Goal: Task Accomplishment & Management: Manage account settings

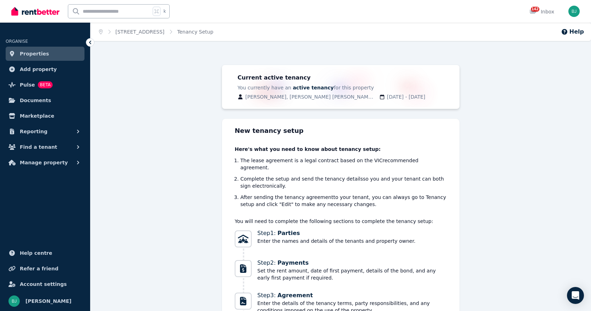
click at [26, 54] on span "Properties" at bounding box center [34, 53] width 29 height 8
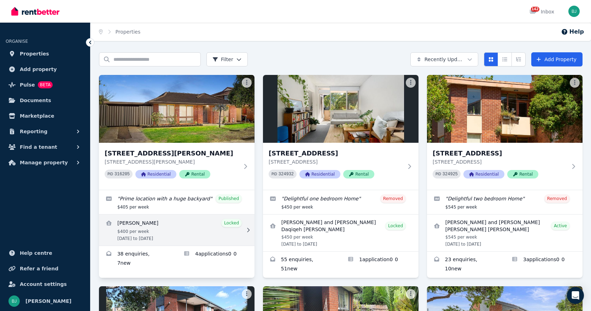
click at [197, 231] on link "View details for Samantha Wareham" at bounding box center [176, 229] width 155 height 31
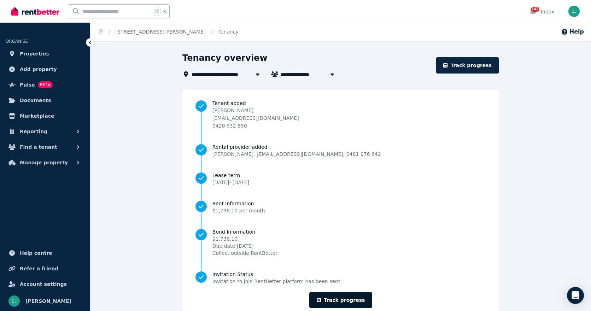
click at [353, 296] on link "Track progress" at bounding box center [340, 300] width 63 height 16
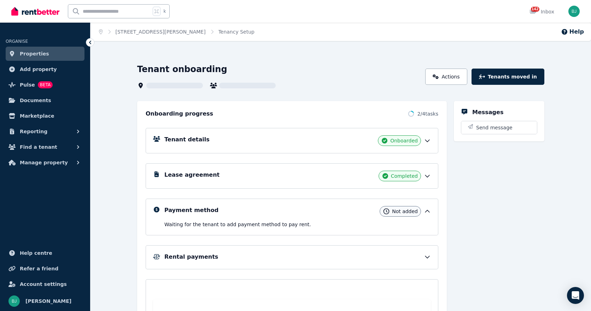
click at [289, 136] on div "Tenant details Onboarded" at bounding box center [297, 140] width 266 height 11
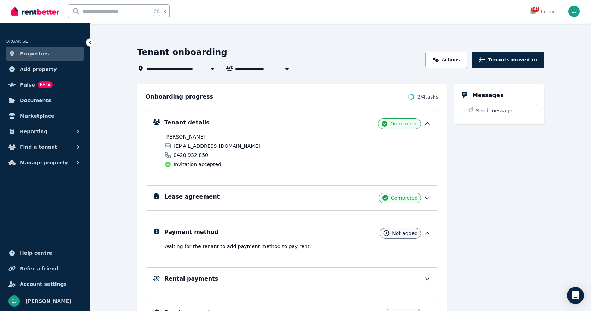
scroll to position [21, 0]
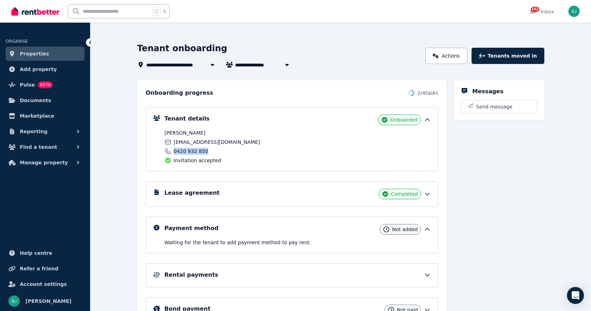
drag, startPoint x: 212, startPoint y: 151, endPoint x: 173, endPoint y: 152, distance: 38.9
click at [173, 152] on div "0420 932 850" at bounding box center [229, 151] width 131 height 7
copy span "0420 932 850"
drag, startPoint x: 243, startPoint y: 141, endPoint x: 174, endPoint y: 140, distance: 68.5
click at [174, 140] on div "[EMAIL_ADDRESS][DOMAIN_NAME]" at bounding box center [229, 141] width 131 height 7
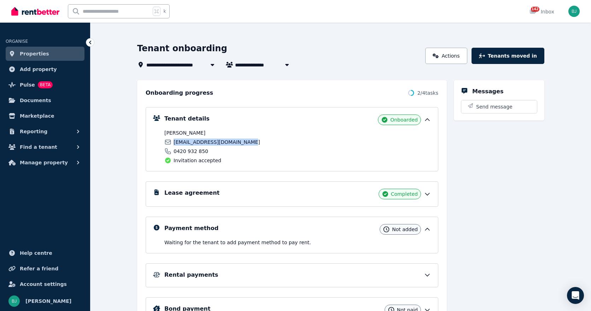
copy span "[EMAIL_ADDRESS][DOMAIN_NAME]"
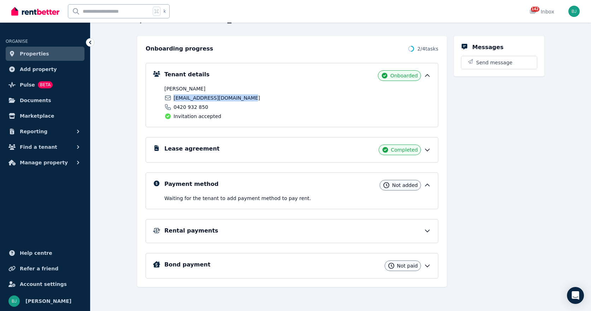
scroll to position [0, 0]
